Goal: Task Accomplishment & Management: Manage account settings

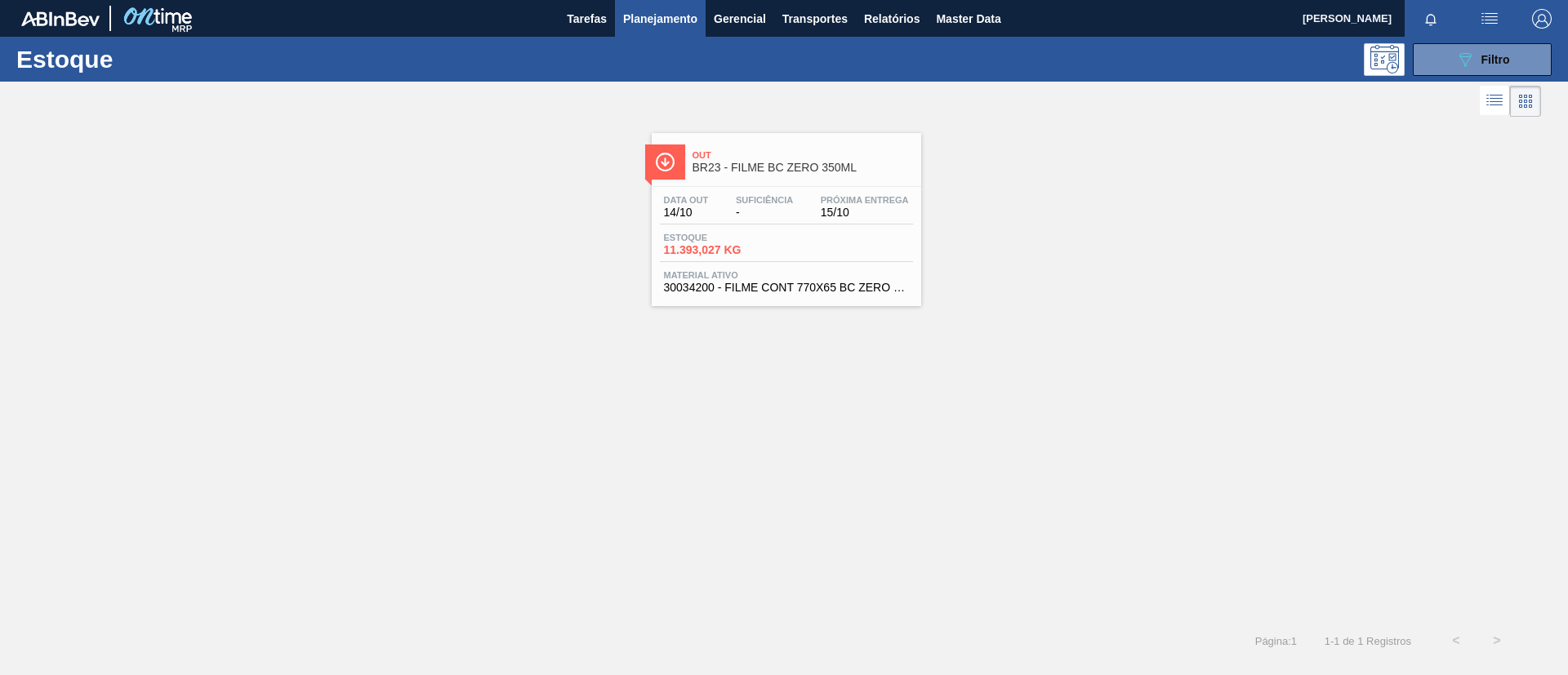
click at [639, 17] on span "Planejamento" at bounding box center [660, 19] width 75 height 20
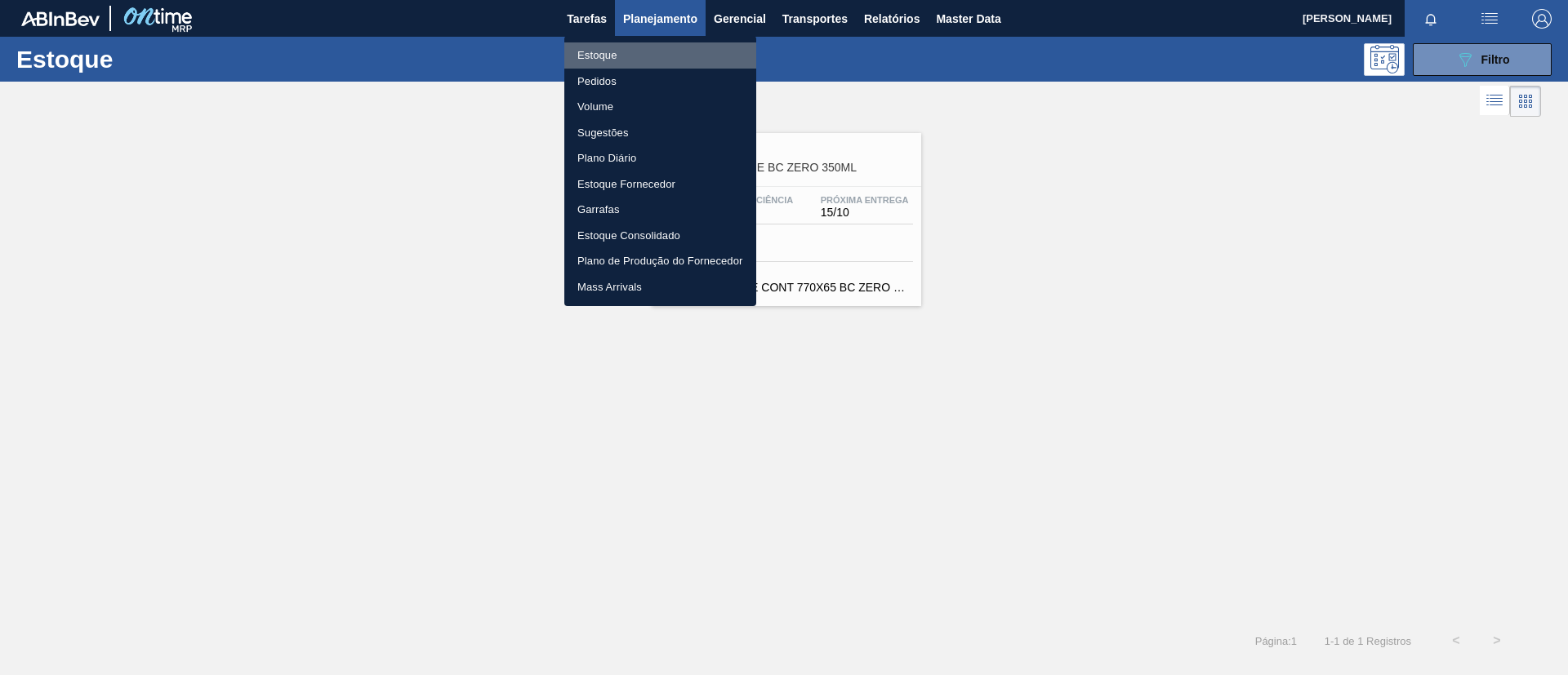
click at [672, 42] on li "Estoque" at bounding box center [659, 56] width 192 height 26
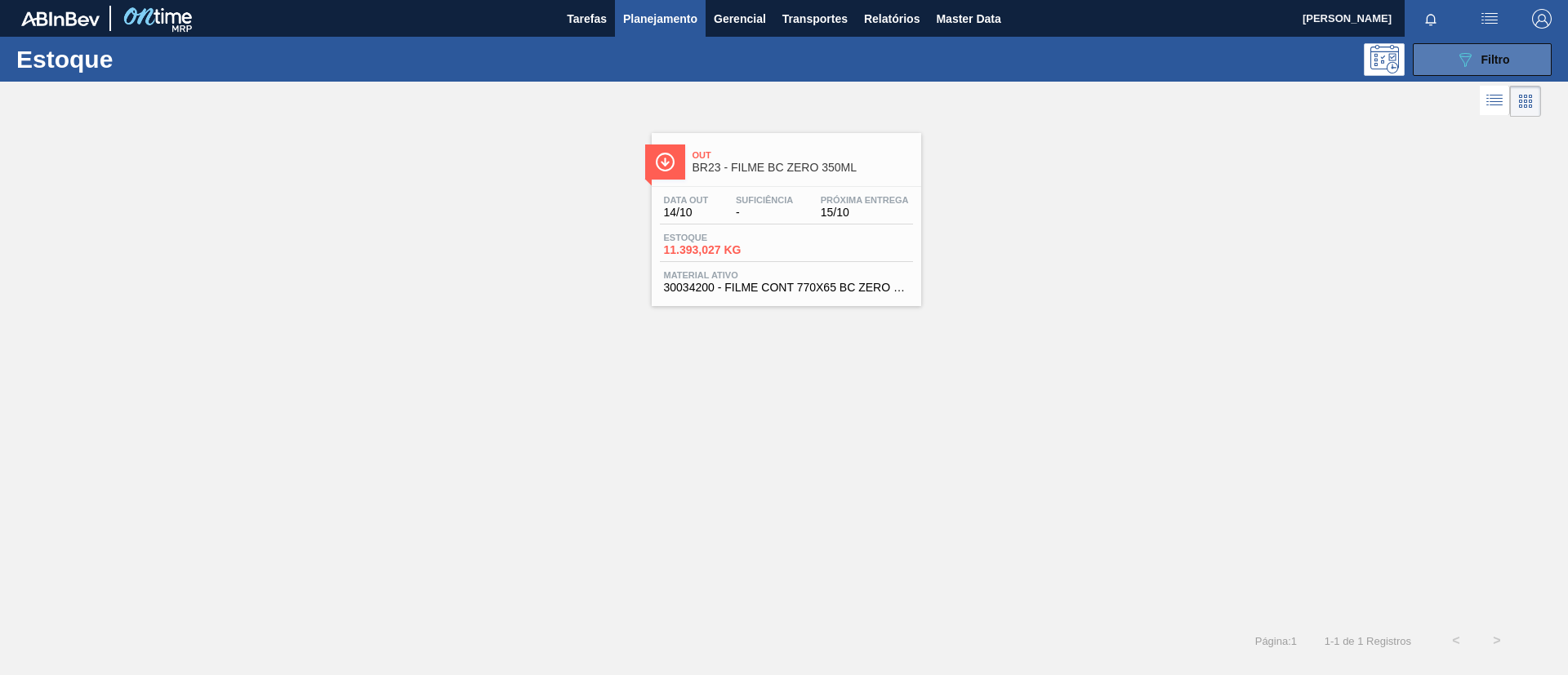
click at [1483, 47] on button "089F7B8B-B2A5-4AFE-B5C0-19BA573D28AC Filtro" at bounding box center [1482, 59] width 139 height 33
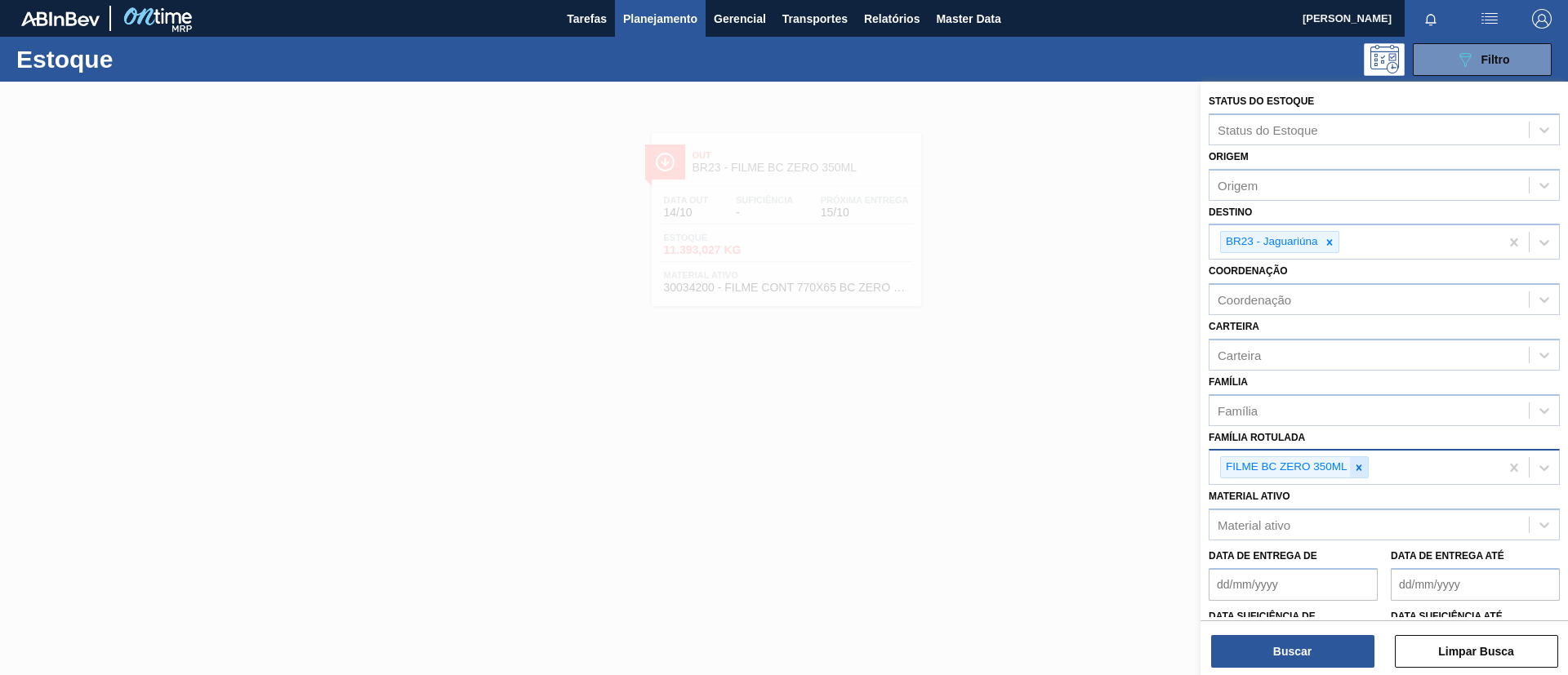
click at [1350, 466] on div at bounding box center [1358, 467] width 18 height 21
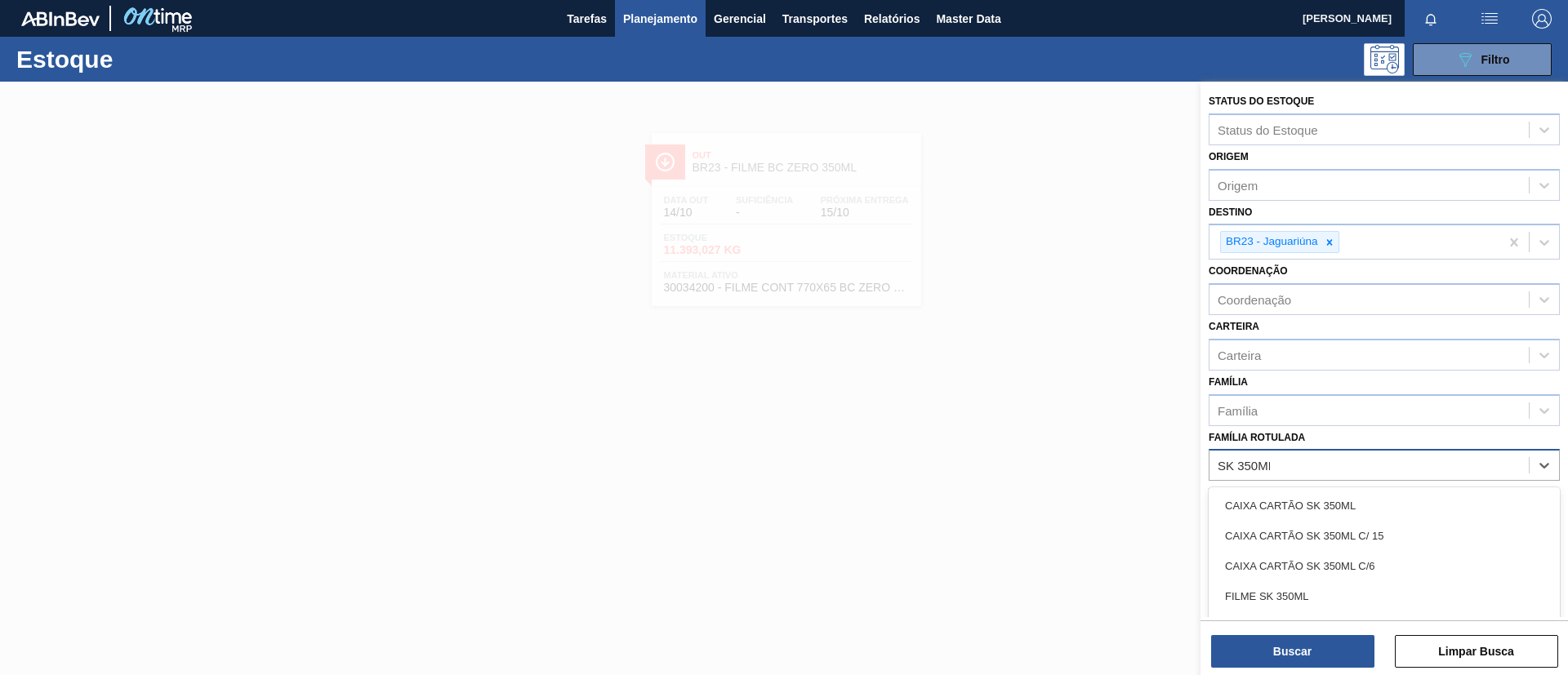
type Rotulada "SK 350ML MP"
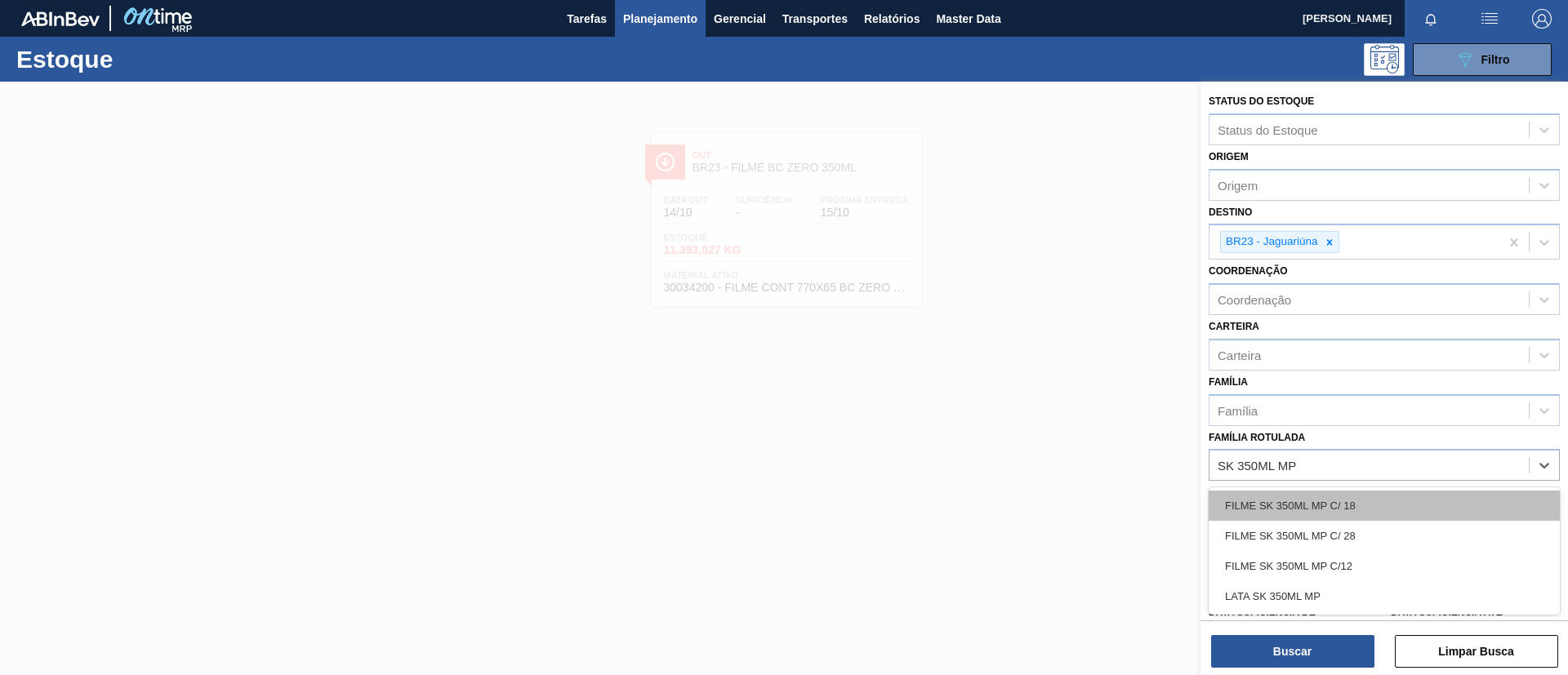
click at [1363, 497] on div "FILME SK 350ML MP C/ 18" at bounding box center [1384, 506] width 351 height 30
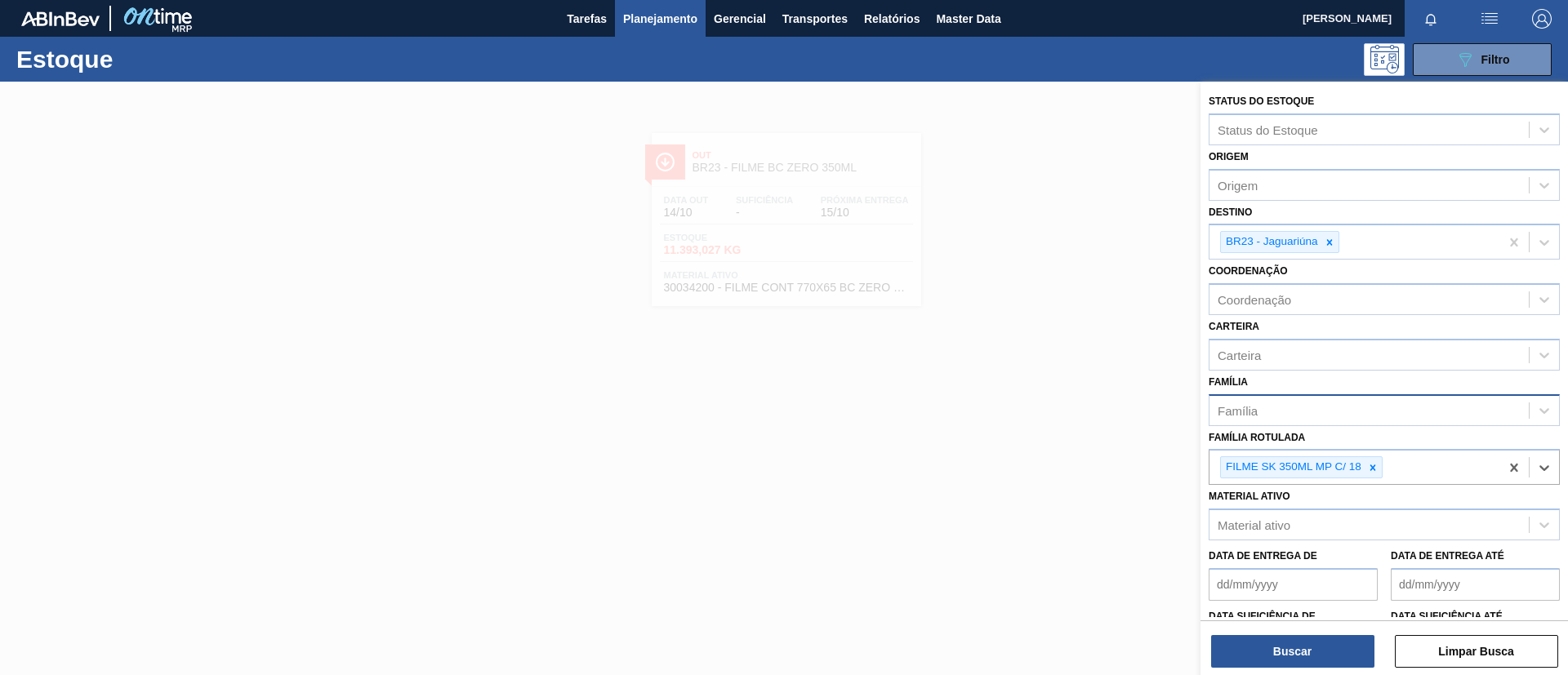
drag, startPoint x: 1322, startPoint y: 241, endPoint x: 1335, endPoint y: 393, distance: 152.6
click at [1323, 242] on icon at bounding box center [1329, 243] width 11 height 11
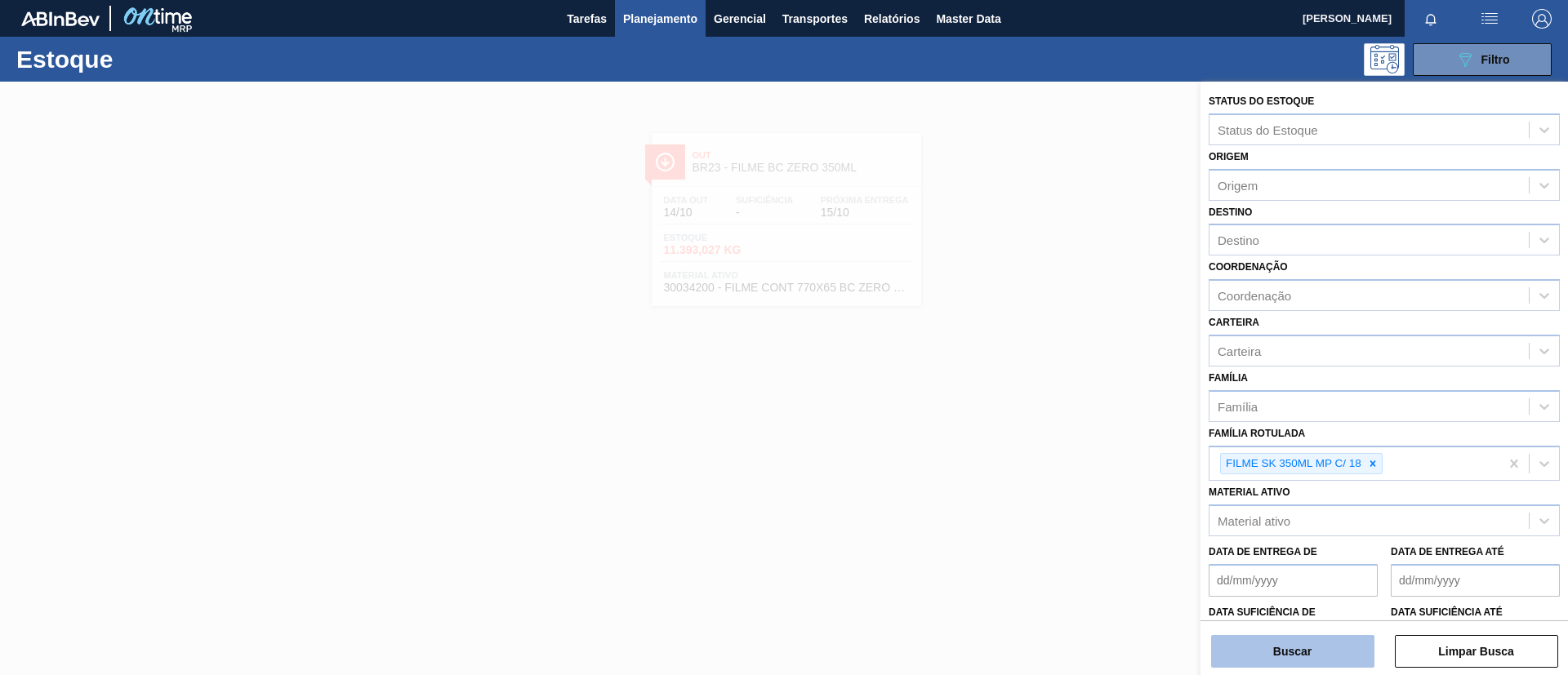
click at [1290, 650] on button "Buscar" at bounding box center [1292, 651] width 163 height 33
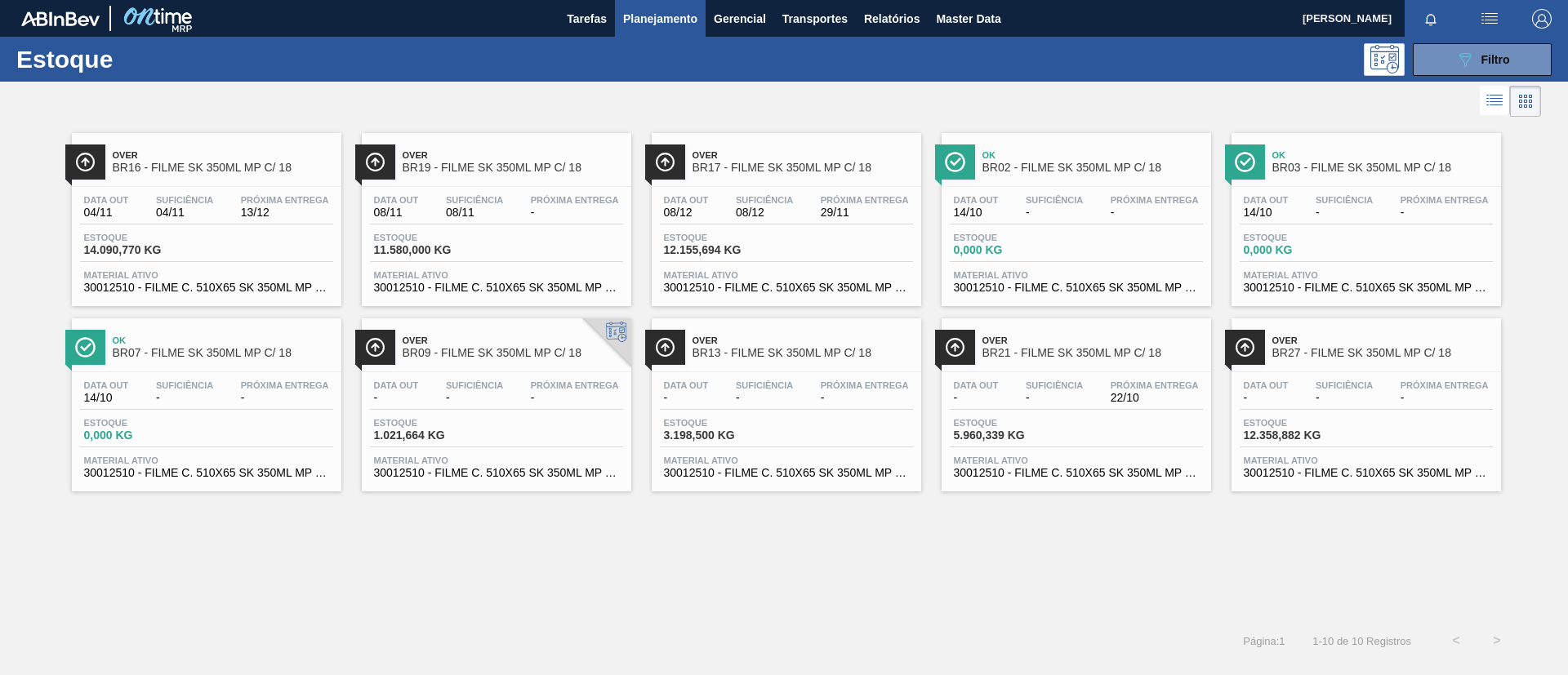
click at [226, 154] on span "Over" at bounding box center [222, 155] width 220 height 9
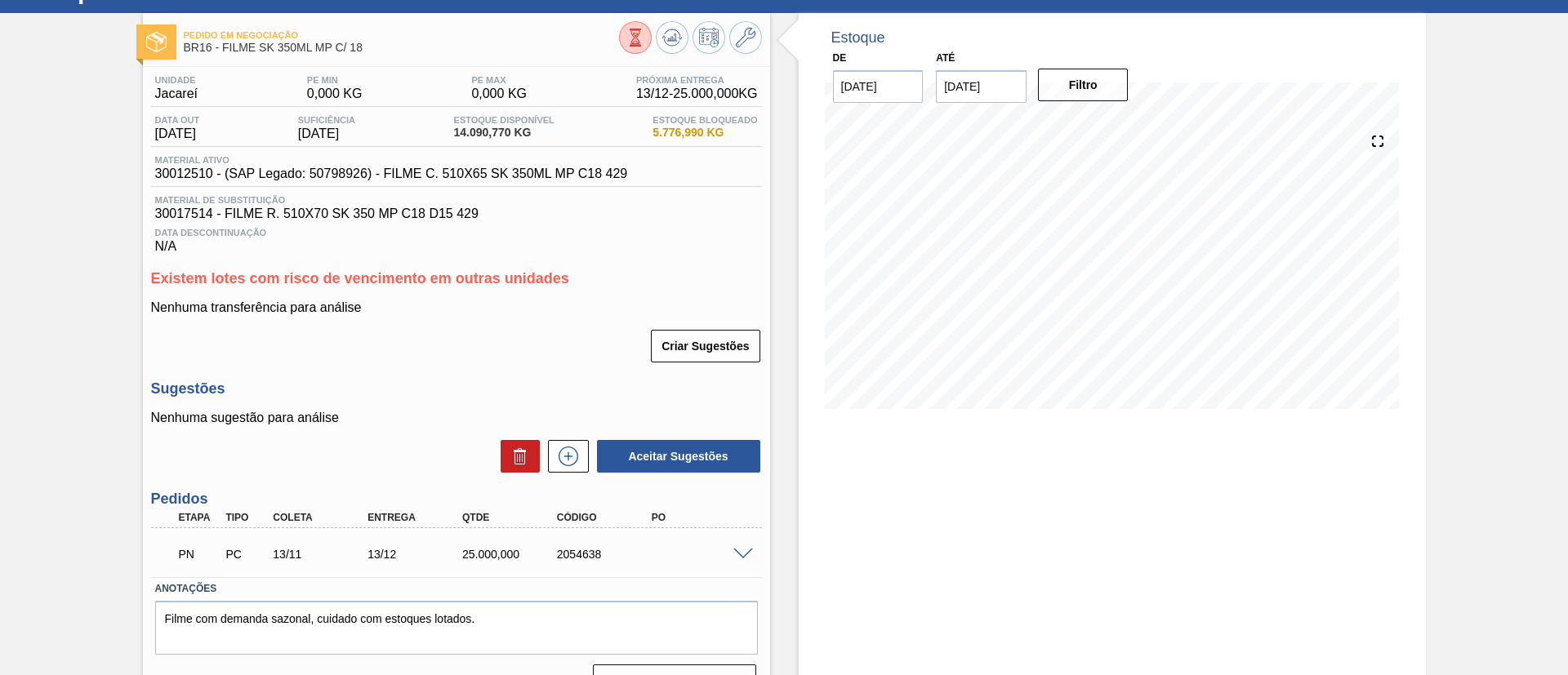
scroll to position [105, 0]
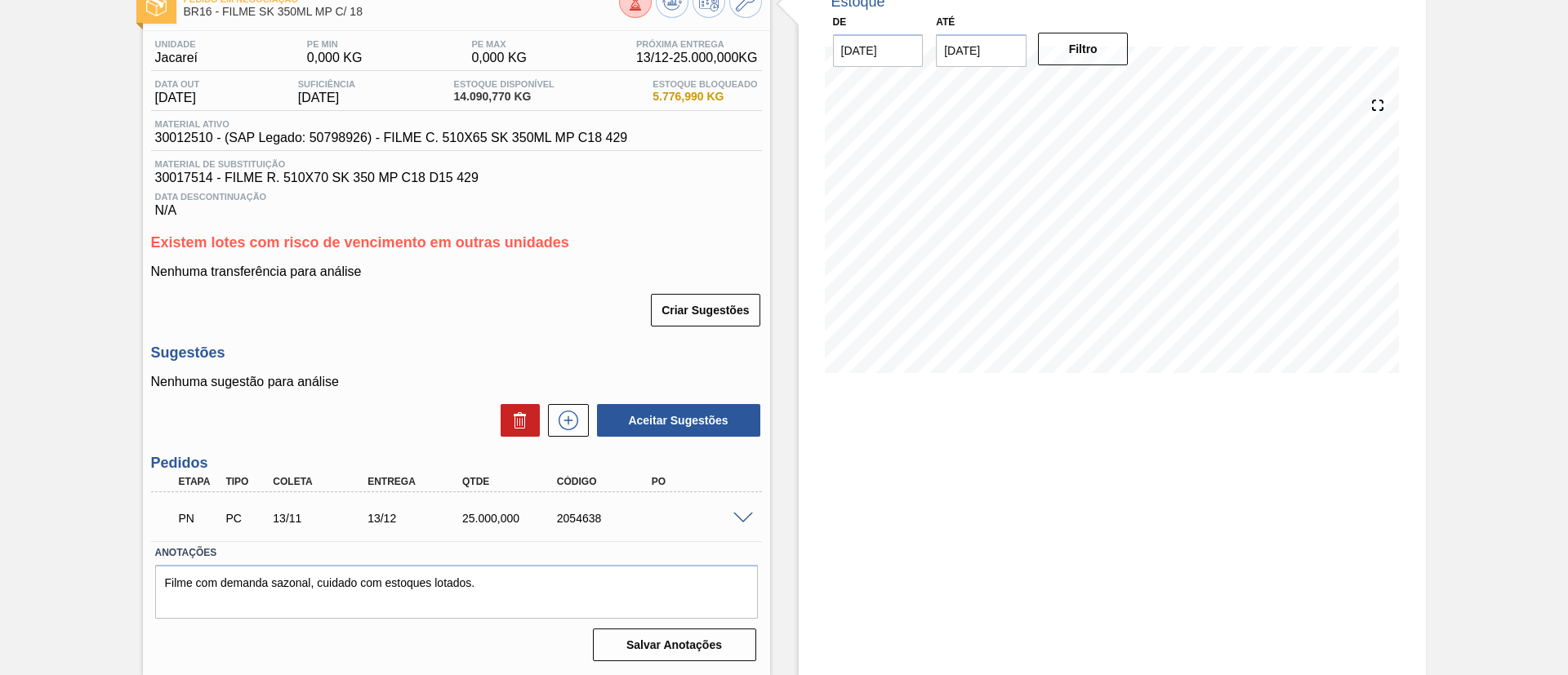
click at [740, 515] on span at bounding box center [742, 518] width 20 height 12
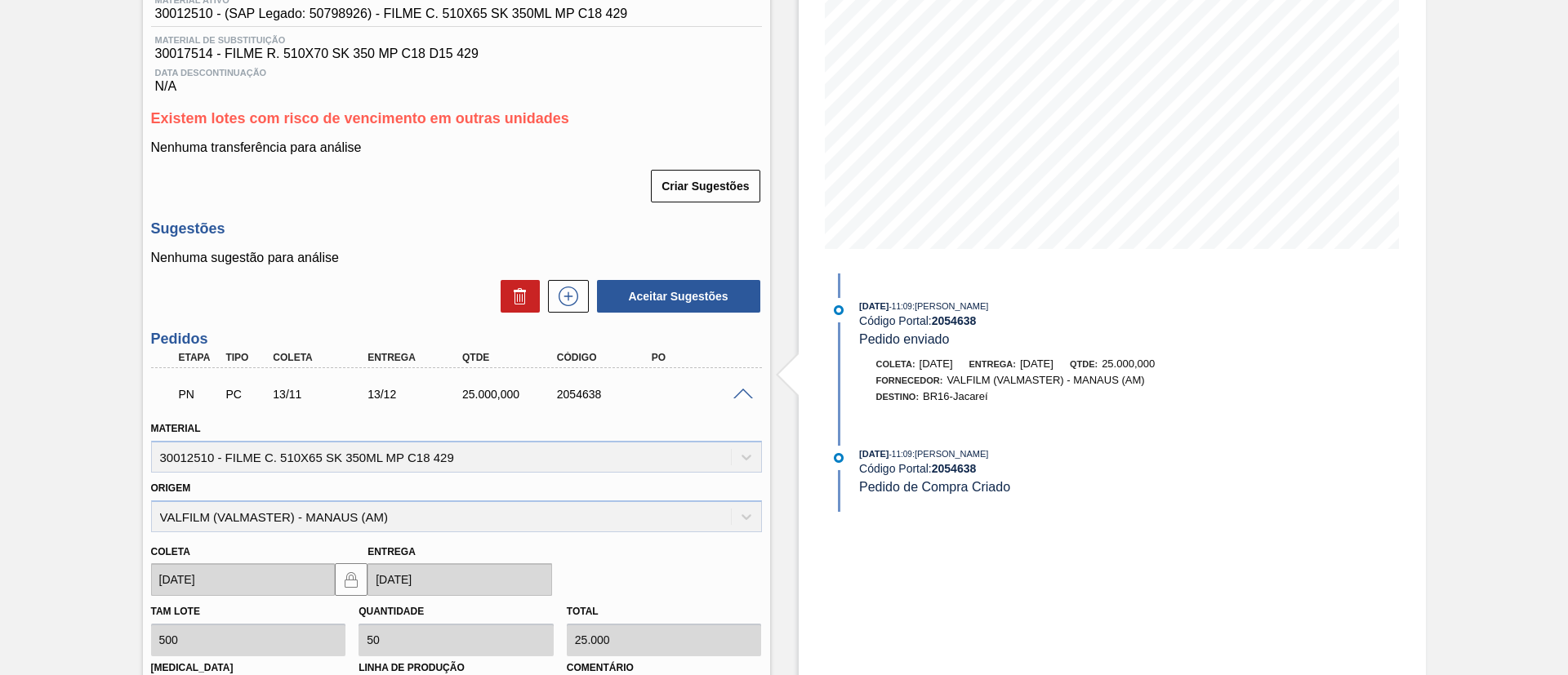
scroll to position [472, 0]
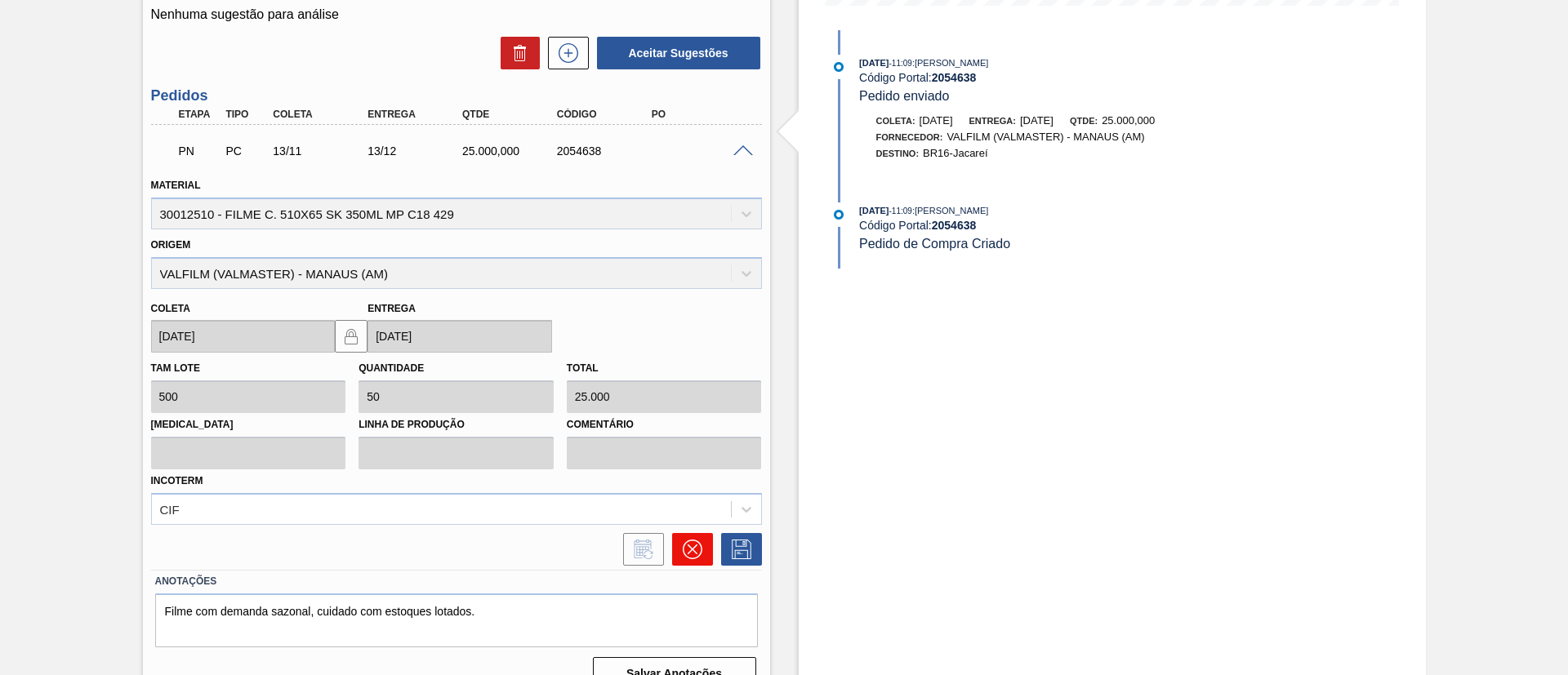
click at [690, 542] on icon at bounding box center [692, 548] width 20 height 20
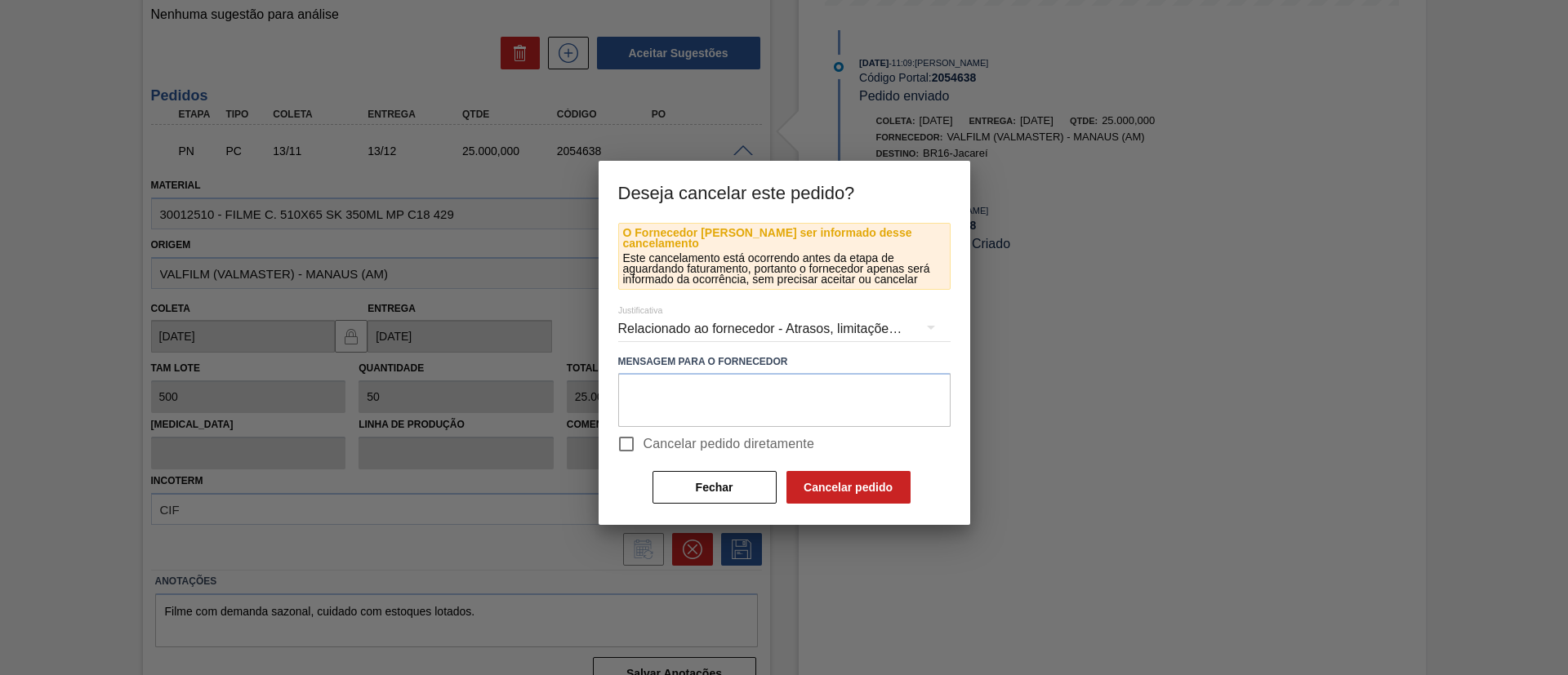
click at [673, 434] on span "Cancelar pedido diretamente" at bounding box center [729, 444] width 172 height 20
click at [643, 427] on input "Cancelar pedido diretamente" at bounding box center [626, 444] width 34 height 34
checkbox input "true"
click at [865, 471] on button "Cancelar pedido" at bounding box center [847, 487] width 124 height 33
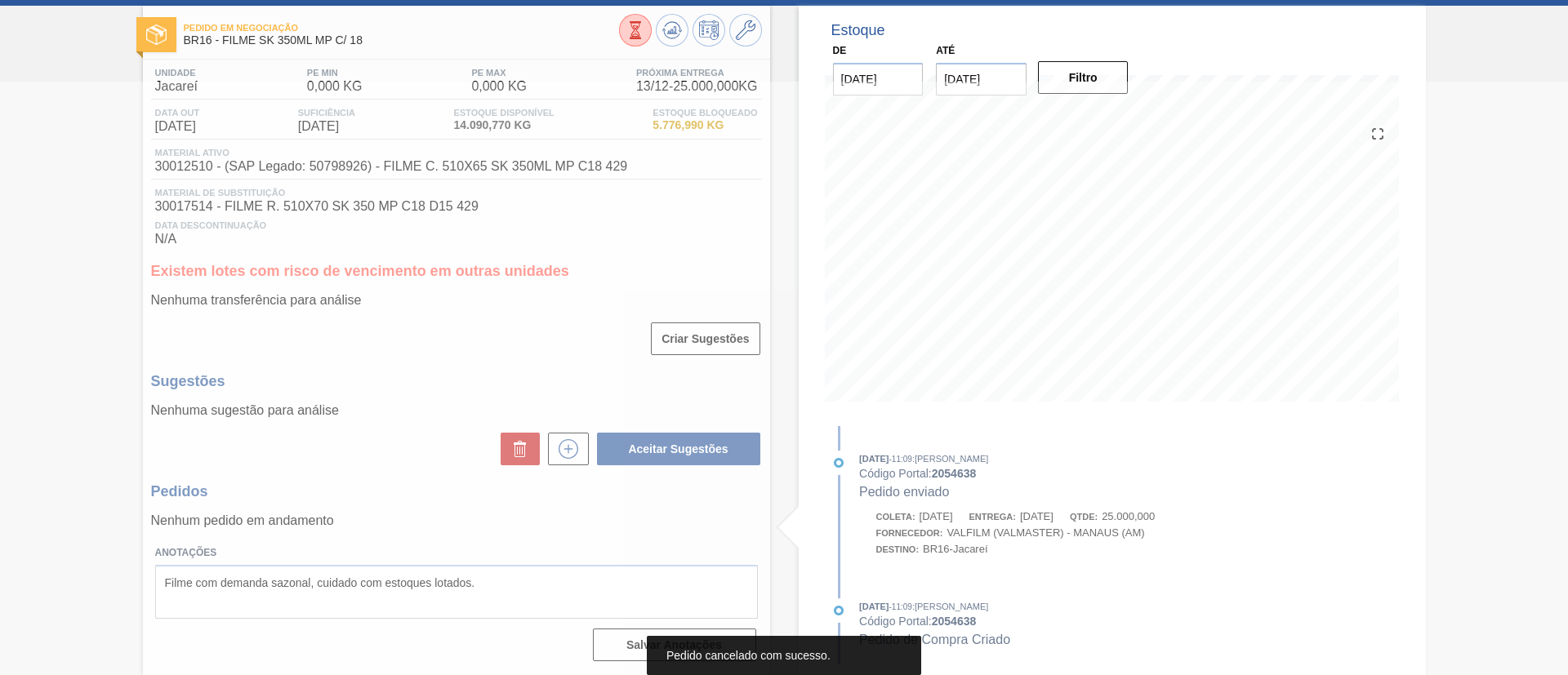
scroll to position [76, 0]
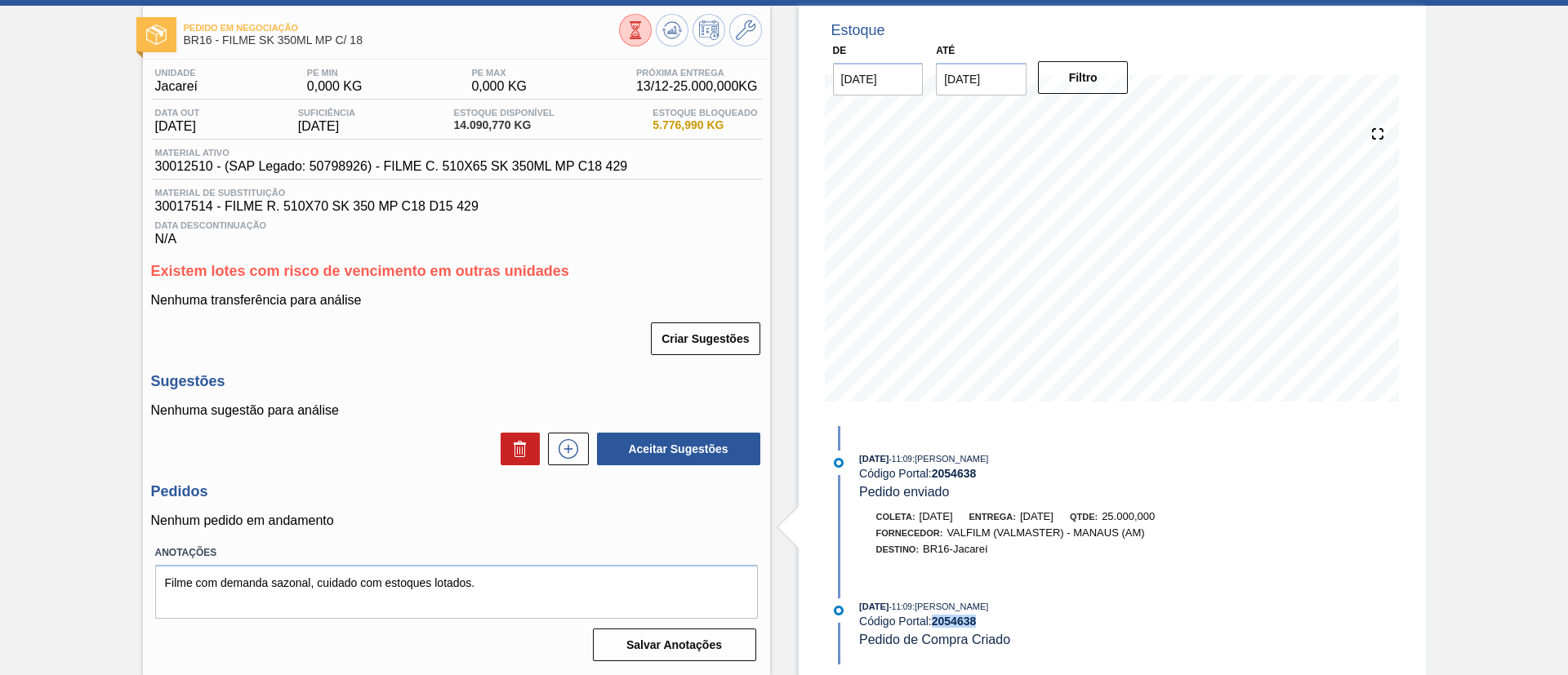
drag, startPoint x: 981, startPoint y: 624, endPoint x: 934, endPoint y: 617, distance: 47.5
click at [934, 617] on div "Código Portal: 2054638" at bounding box center [1052, 621] width 388 height 13
copy strong "2054638"
